Goal: Transaction & Acquisition: Purchase product/service

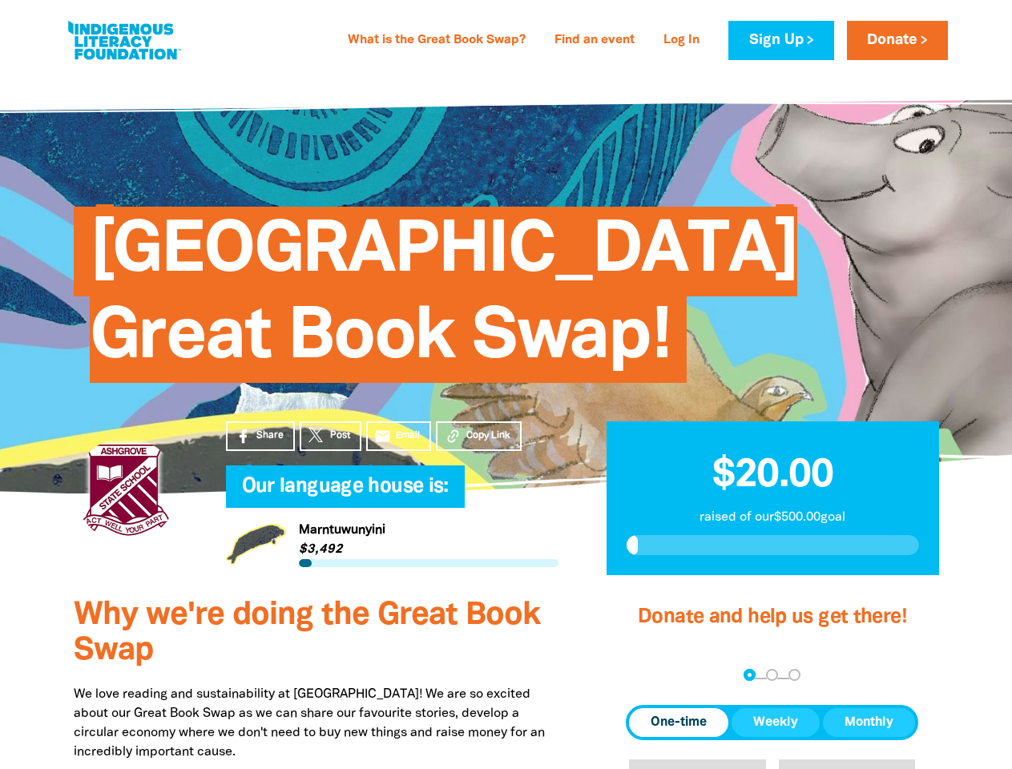
click at [506, 383] on span "[GEOGRAPHIC_DATA] Great Book Swap!" at bounding box center [444, 301] width 708 height 164
click at [478, 436] on span "Copy Link" at bounding box center [488, 436] width 44 height 14
click at [647, 676] on div "arrow_back Back Step 1 Step 2 Step 3" at bounding box center [772, 676] width 292 height 19
click at [749, 675] on div "Navigate to step 1 of 3 to enter your donation amount" at bounding box center [750, 675] width 4 height 4
click at [679, 723] on span "One-time" at bounding box center [679, 722] width 56 height 19
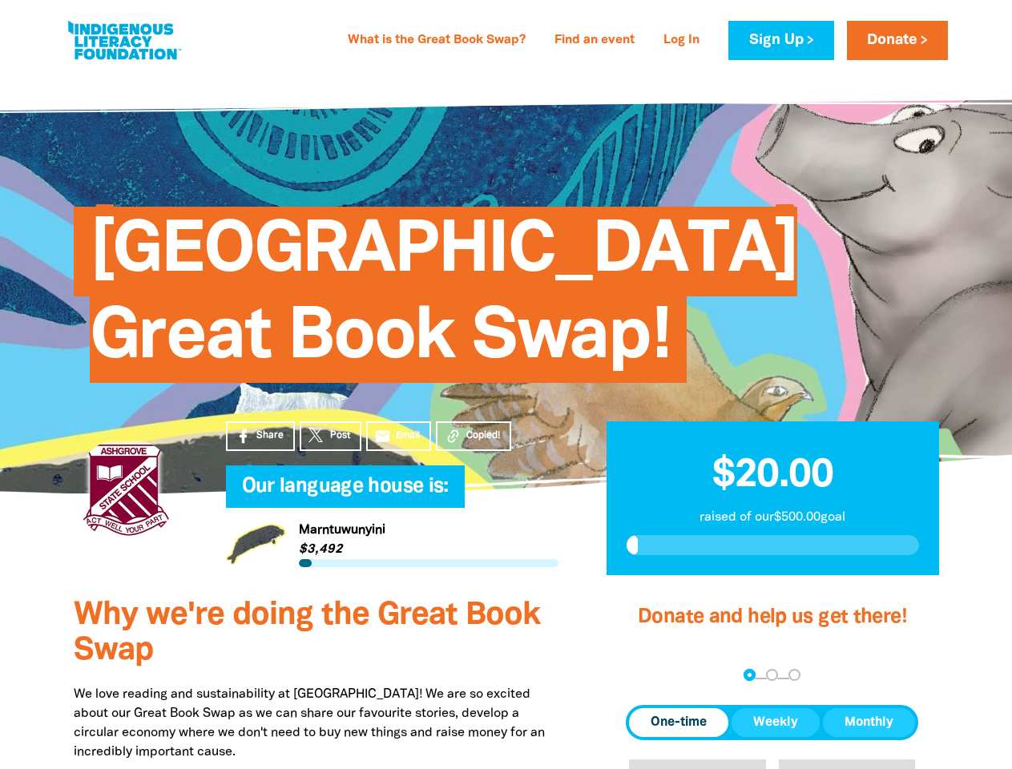
click at [776, 723] on span "Weekly" at bounding box center [775, 722] width 45 height 19
click at [869, 723] on span "Monthly" at bounding box center [869, 722] width 49 height 19
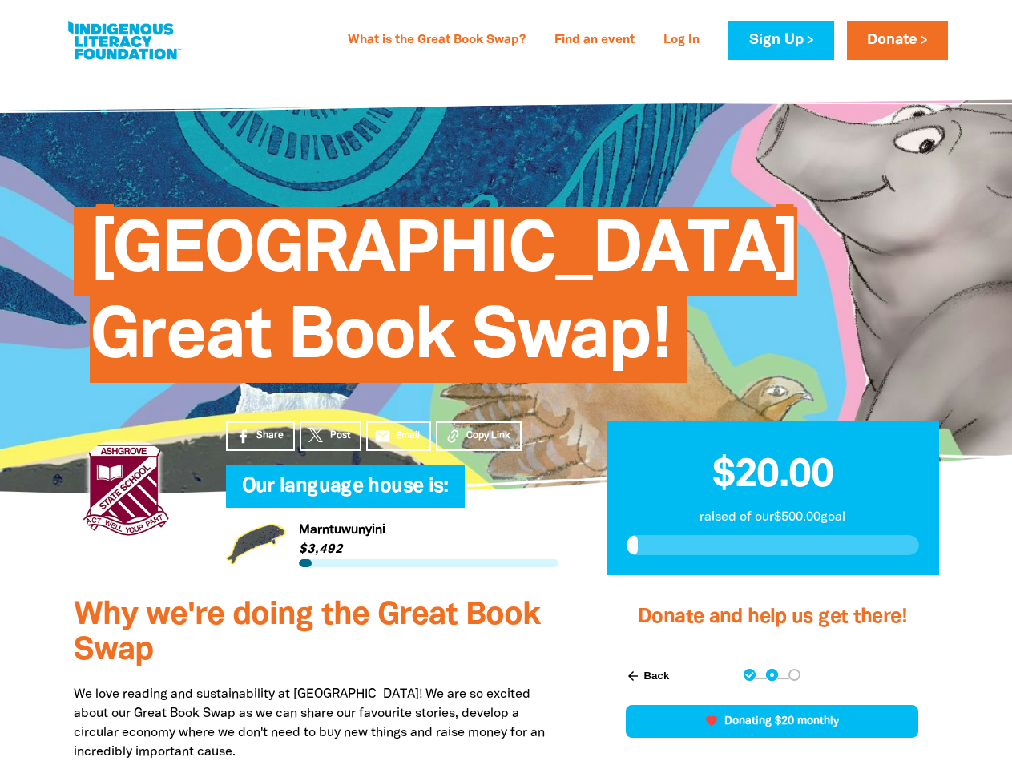
scroll to position [460, 0]
